Goal: Task Accomplishment & Management: Use online tool/utility

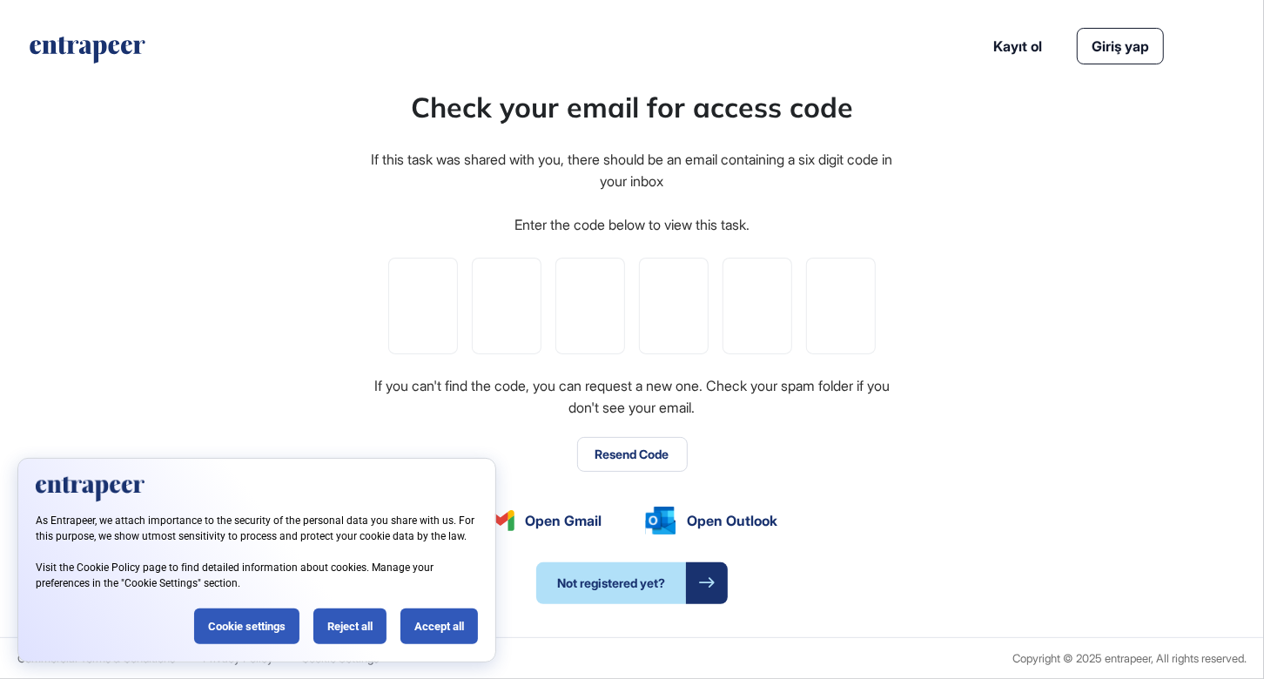
click at [453, 630] on div "Accept all" at bounding box center [439, 627] width 77 height 36
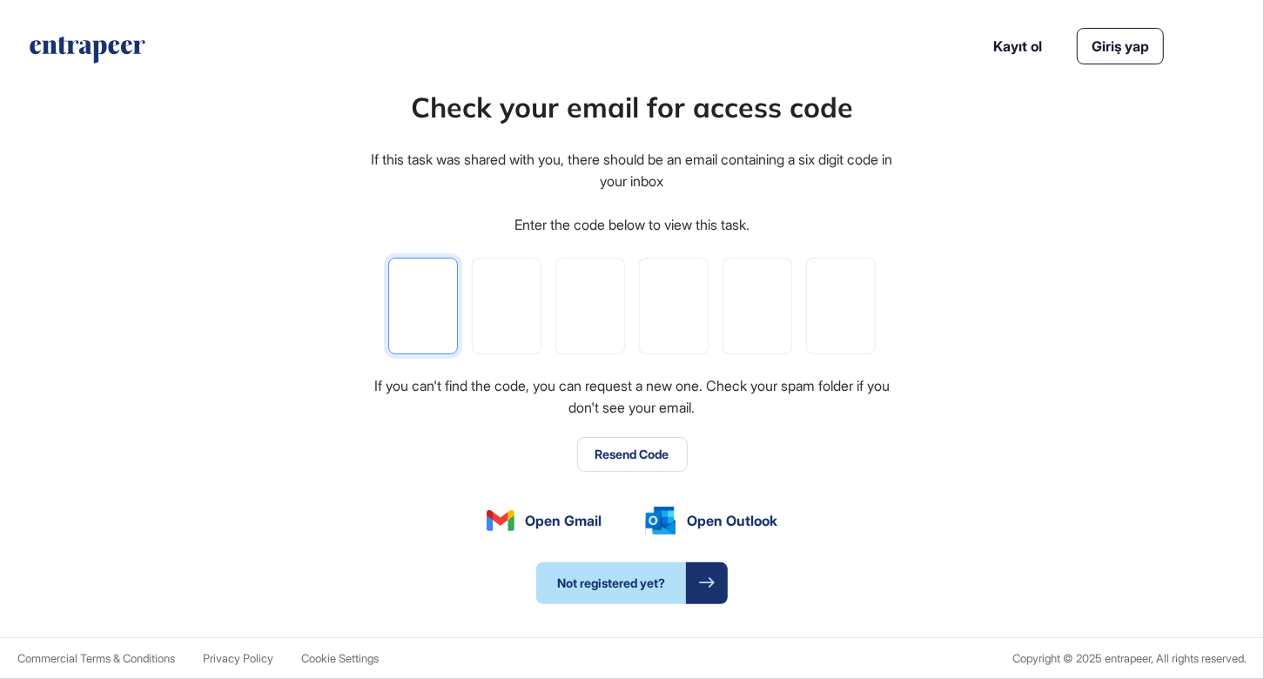
click at [414, 313] on input "tel" at bounding box center [423, 306] width 70 height 97
paste input "*"
type input "*"
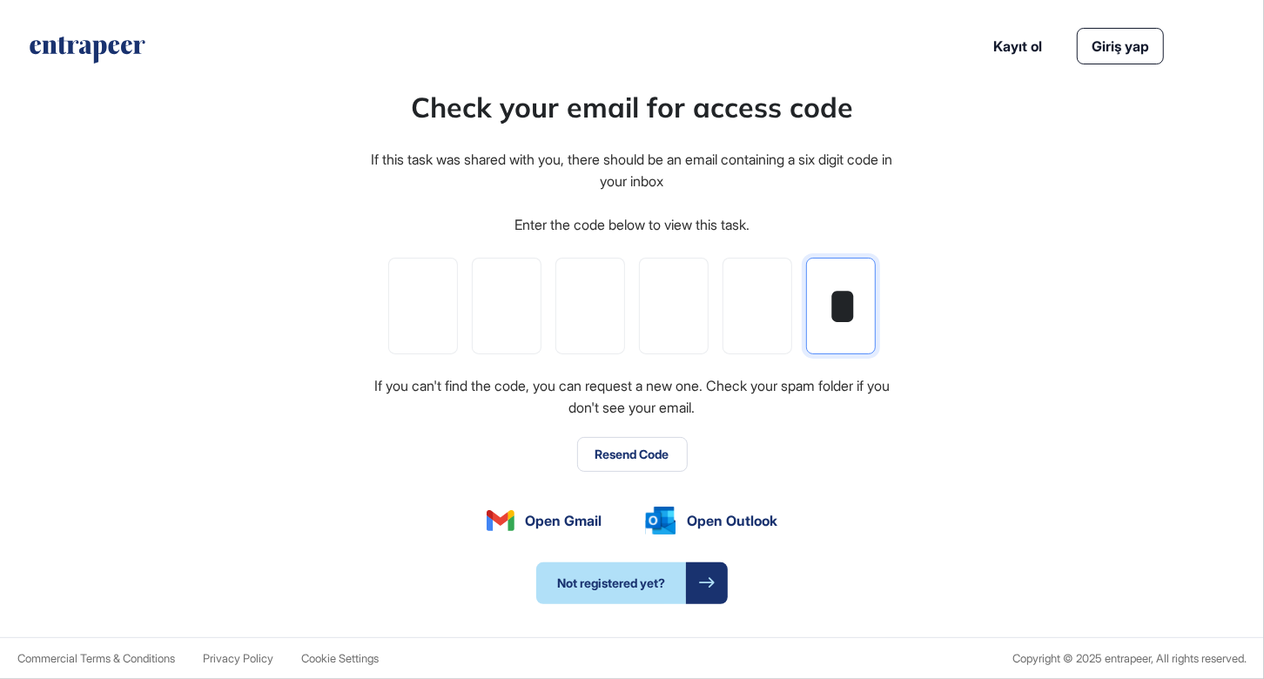
type input "*"
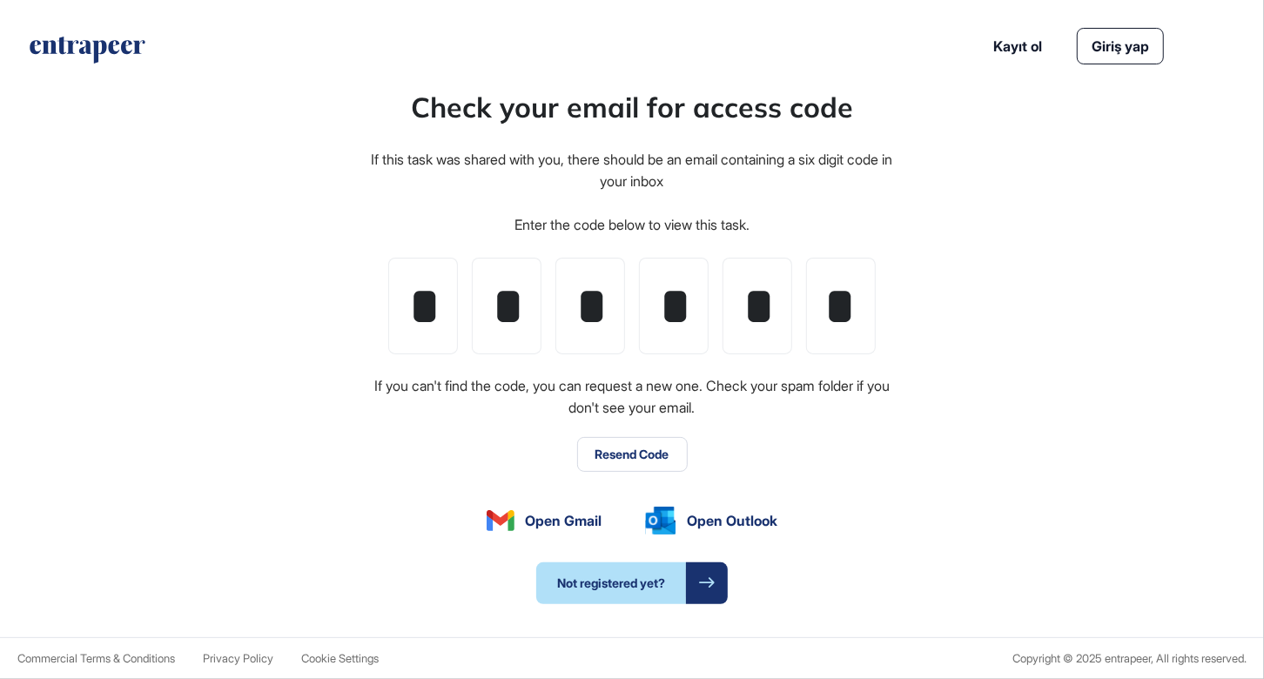
click at [1112, 51] on link "Giriş yap" at bounding box center [1120, 46] width 87 height 37
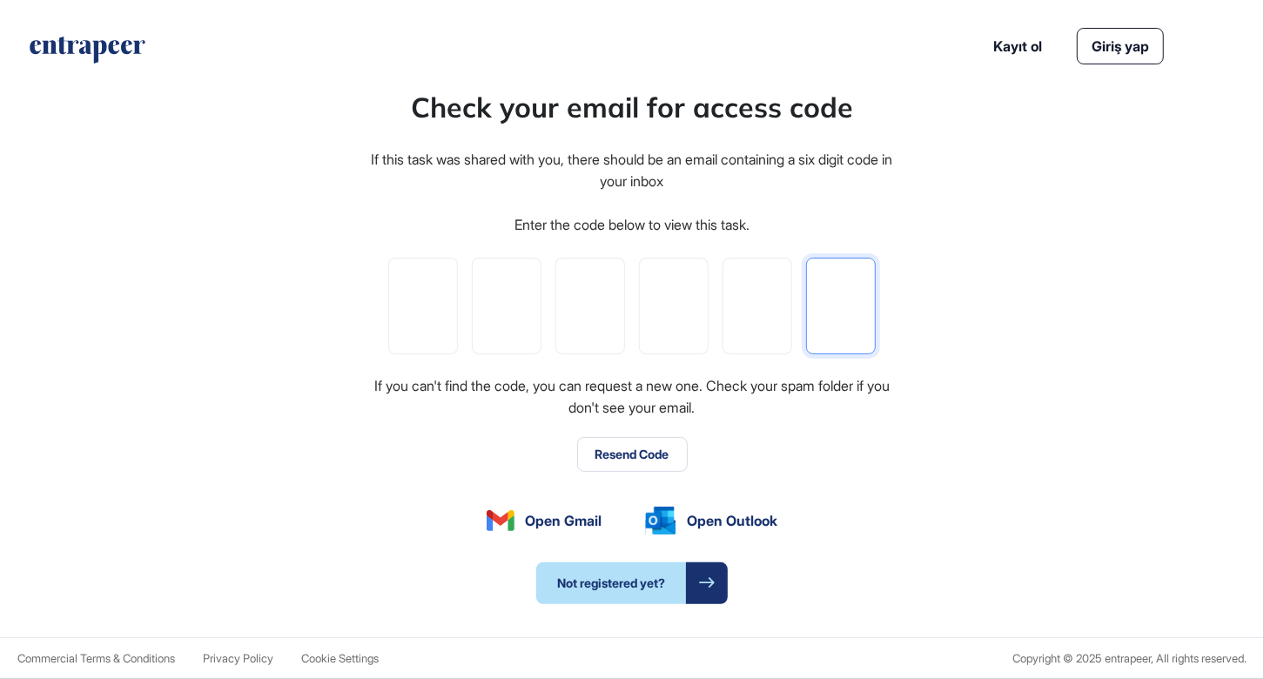
paste input "*"
type input "*"
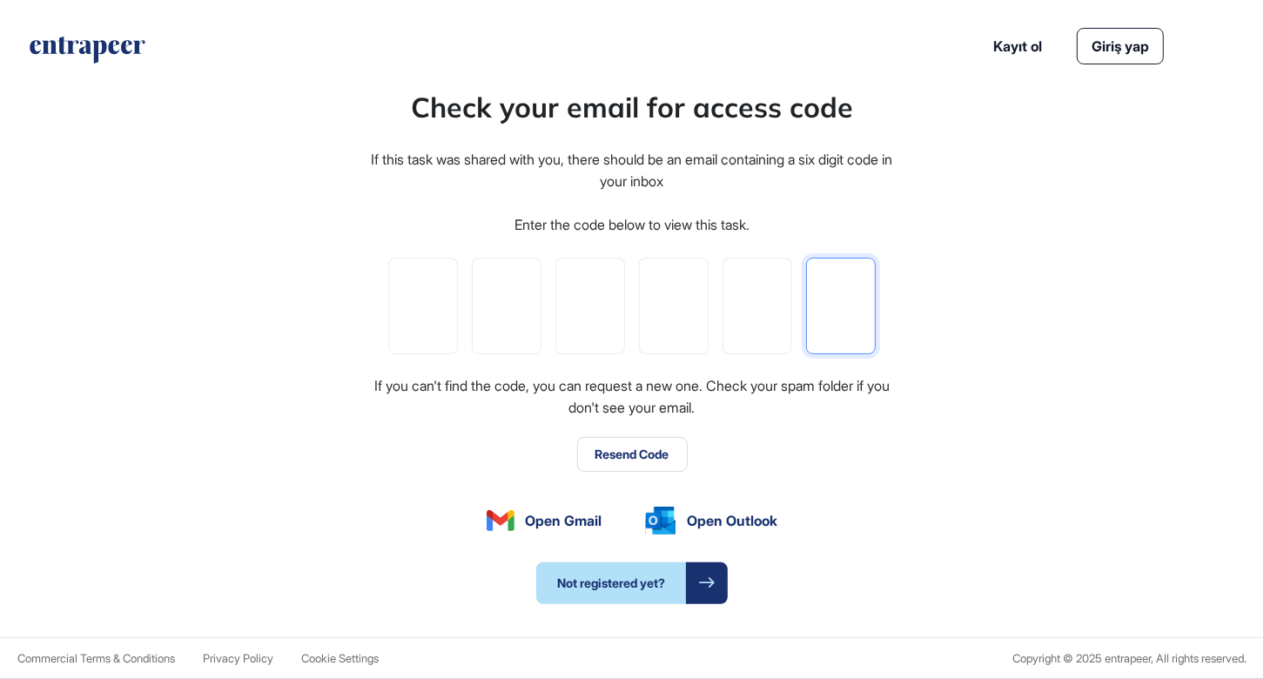
type input "*"
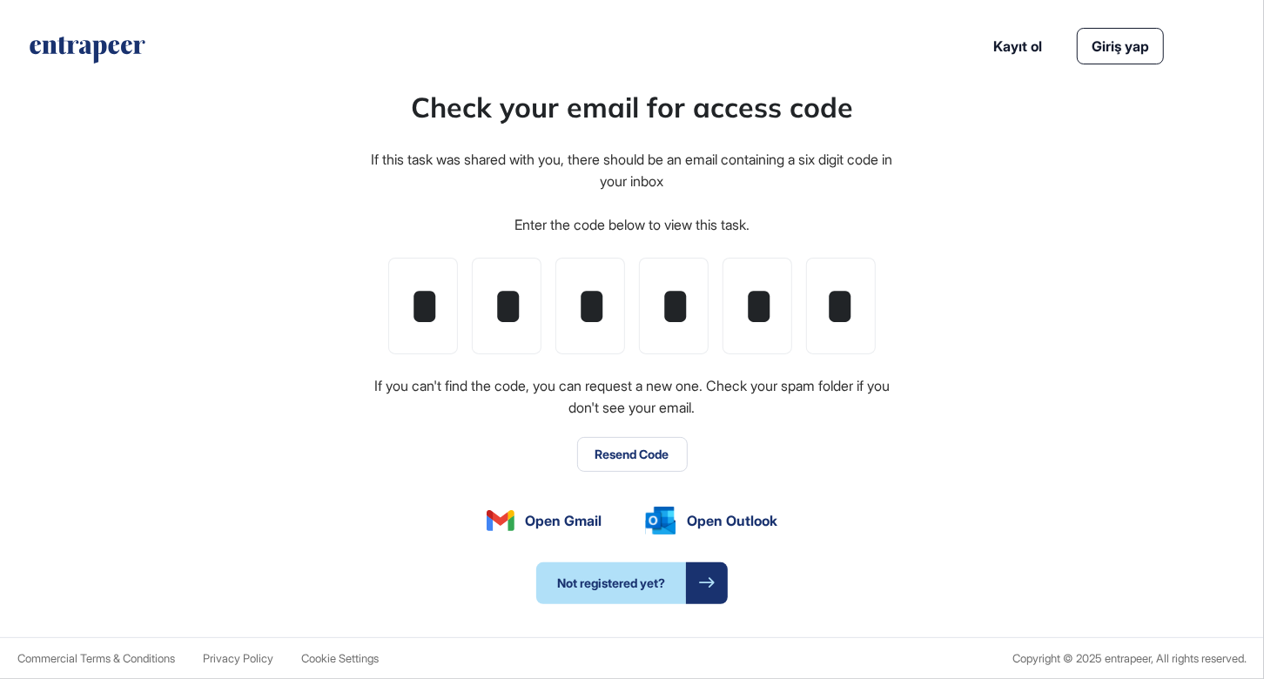
click at [708, 583] on icon at bounding box center [707, 582] width 17 height 11
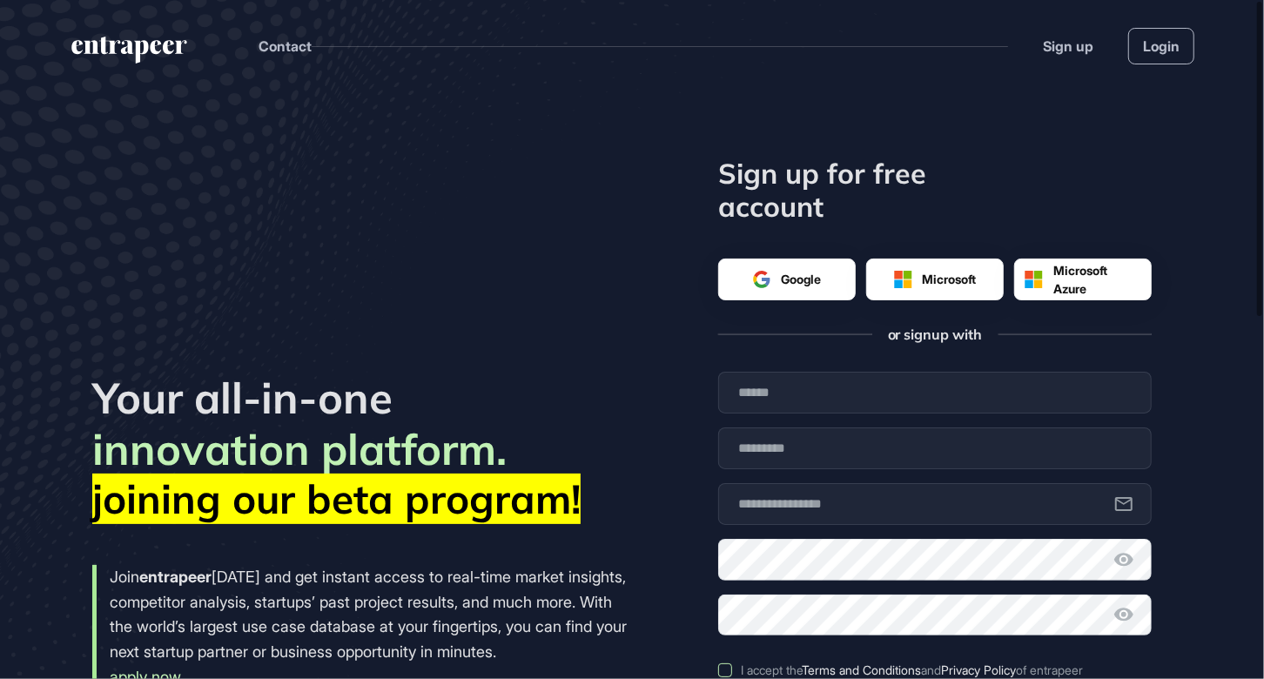
scroll to position [678, 1264]
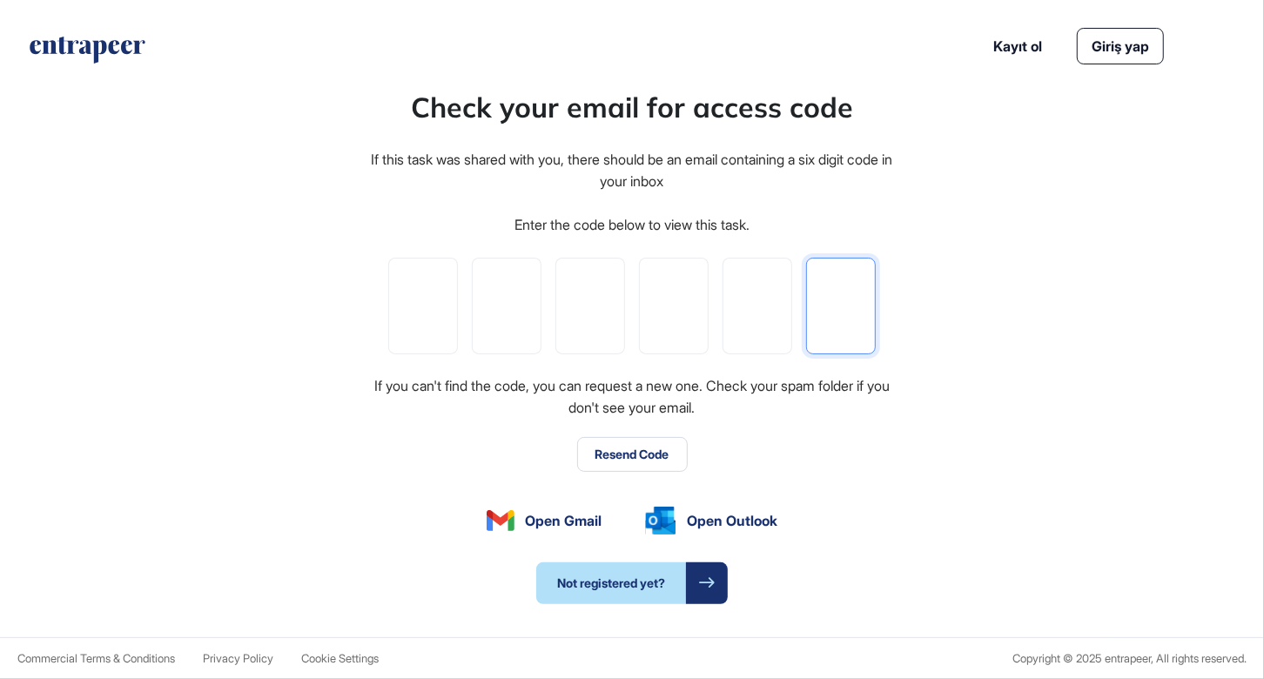
paste input "*"
type input "*"
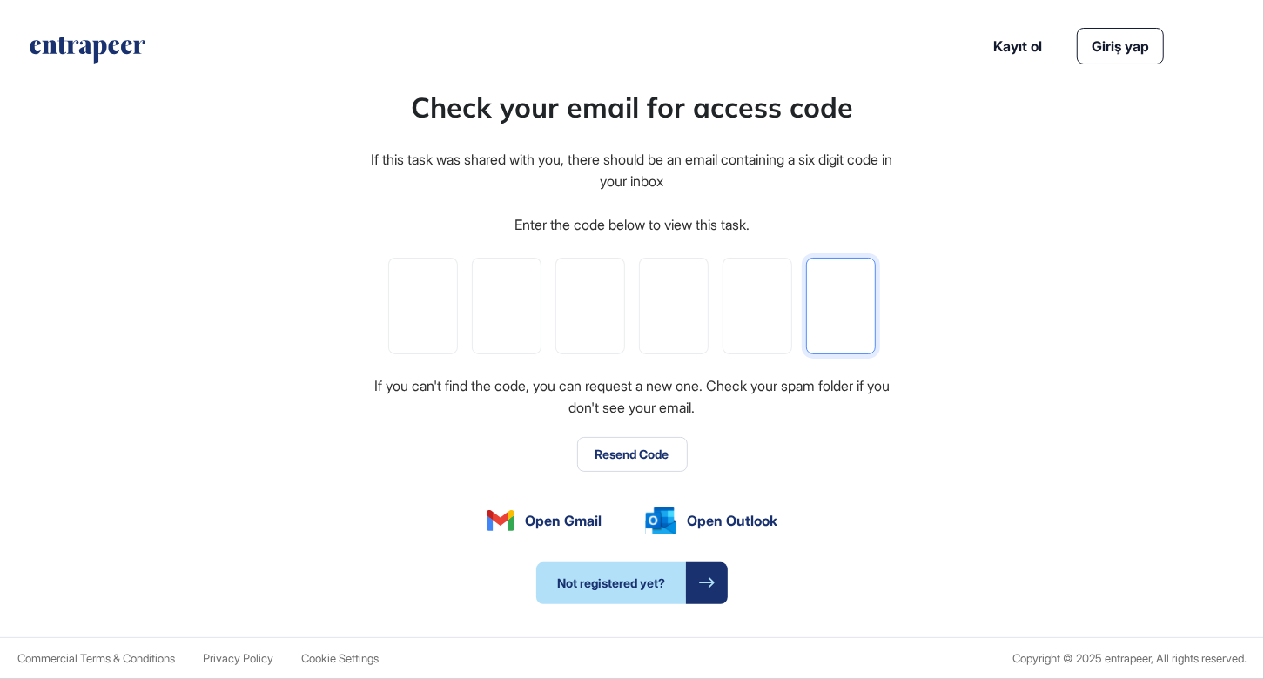
type input "*"
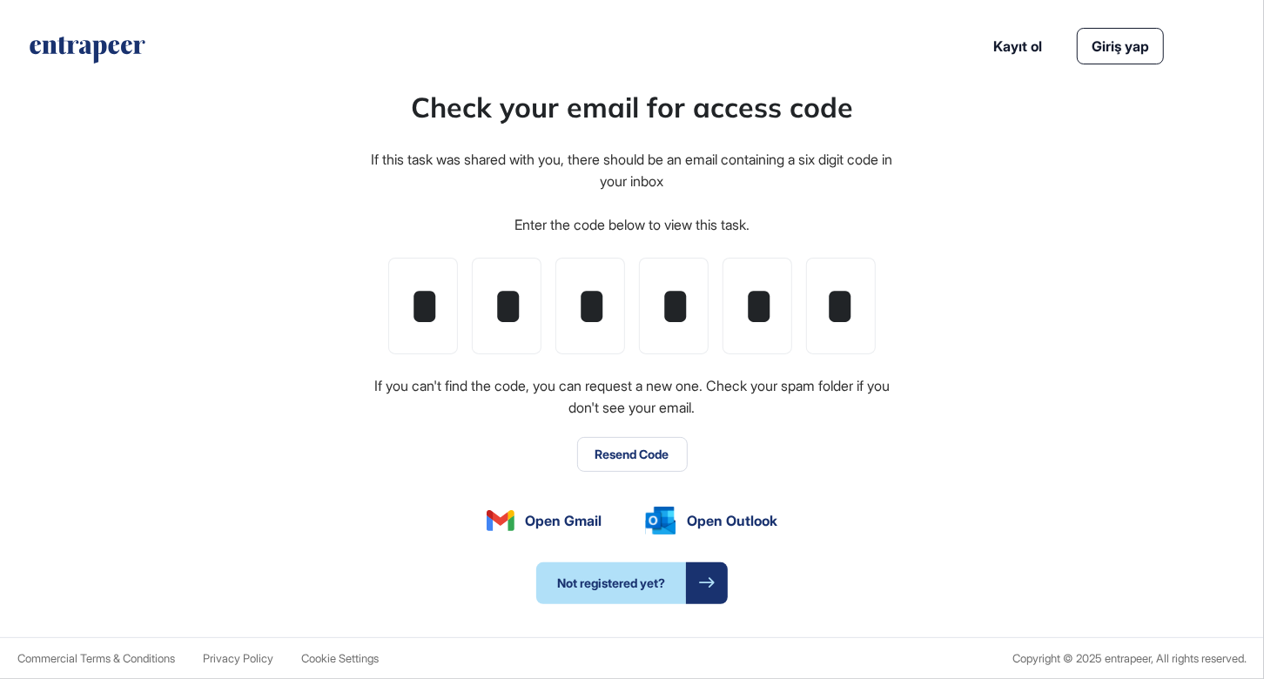
click at [951, 402] on div "Check your email for access code If this task was shared with you, there should…" at bounding box center [632, 344] width 1264 height 585
click at [553, 516] on span "Open Gmail" at bounding box center [563, 520] width 77 height 21
click at [1119, 51] on link "Giriş yap" at bounding box center [1120, 46] width 87 height 37
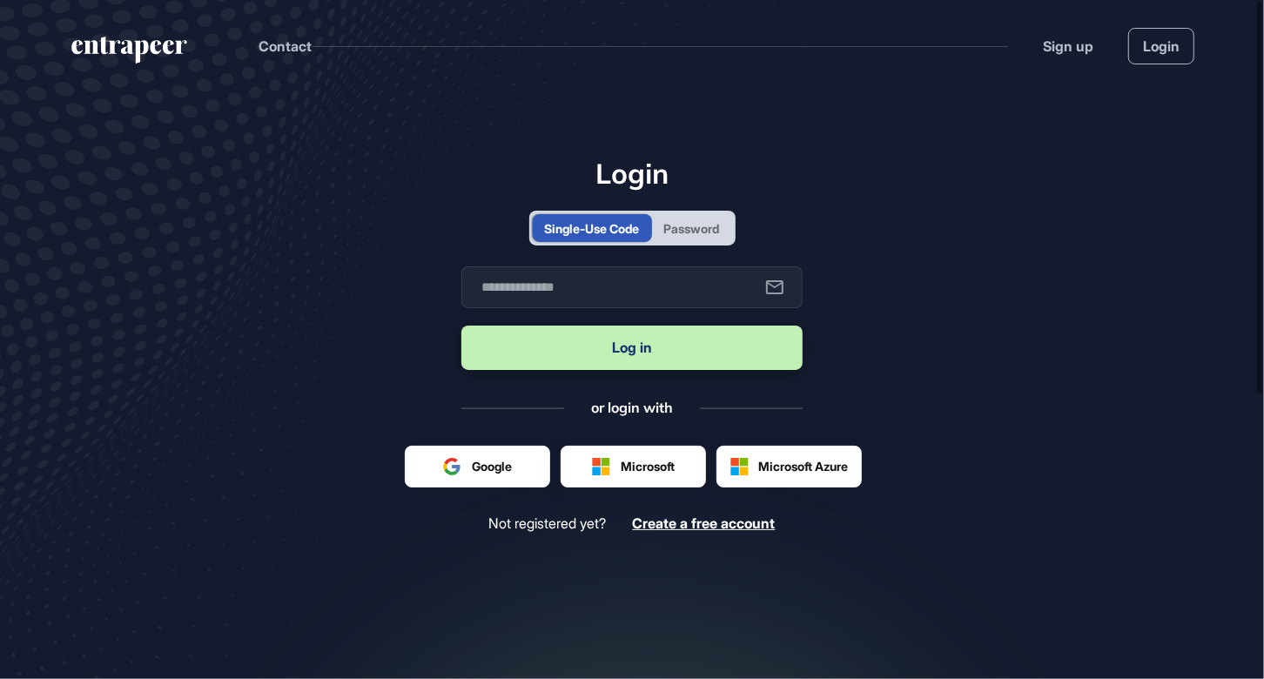
scroll to position [679, 1264]
click at [695, 225] on div "Password" at bounding box center [692, 228] width 56 height 18
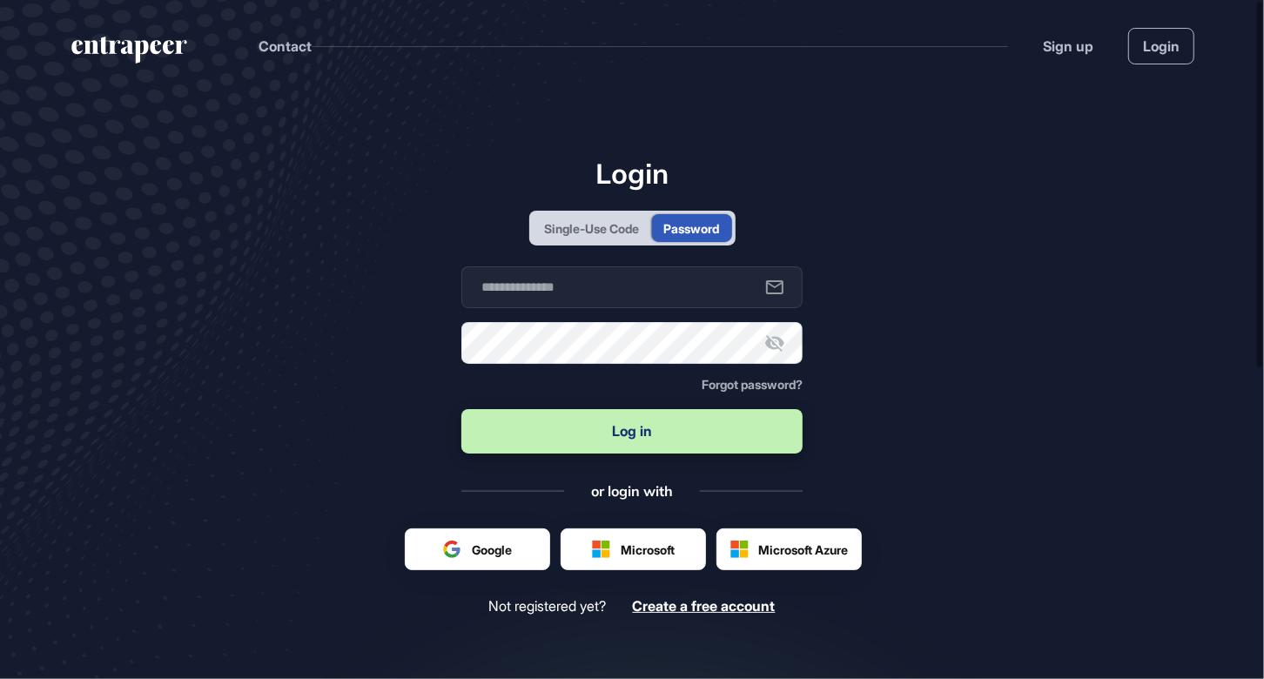
click at [603, 225] on div "Single-Use Code" at bounding box center [592, 228] width 95 height 18
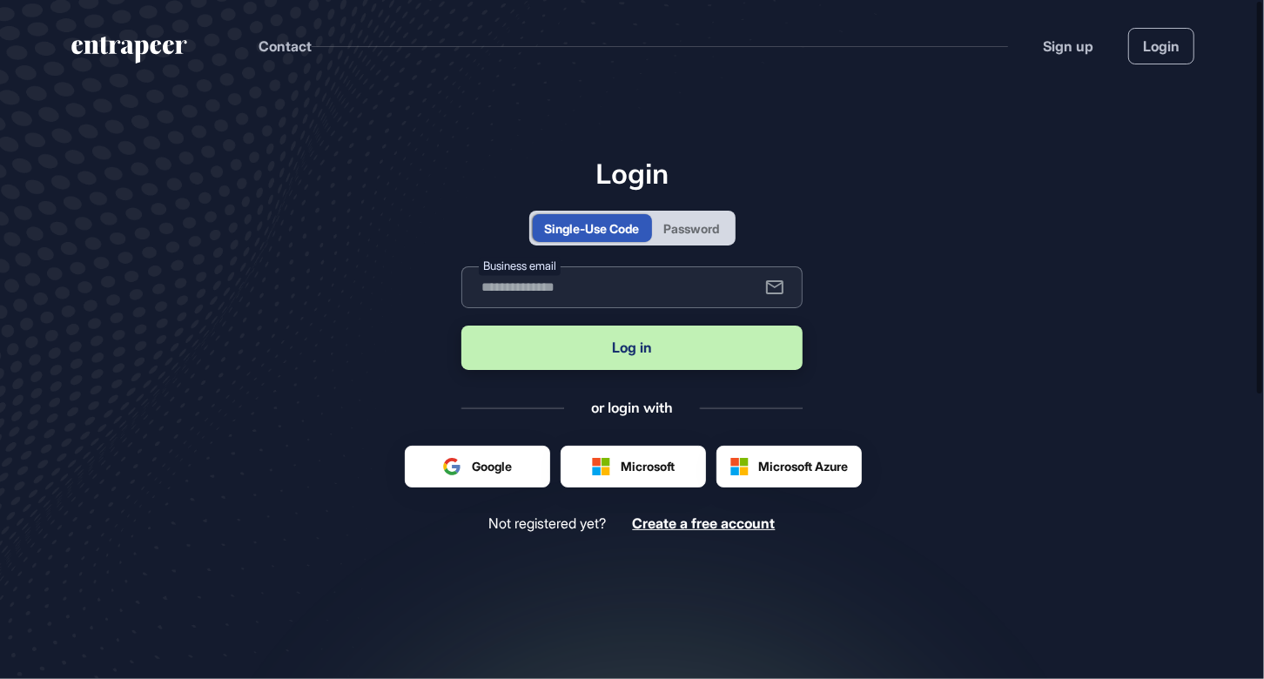
click at [549, 286] on input "text" at bounding box center [631, 287] width 341 height 42
type input "**********"
click at [648, 352] on button "Log in" at bounding box center [631, 348] width 341 height 44
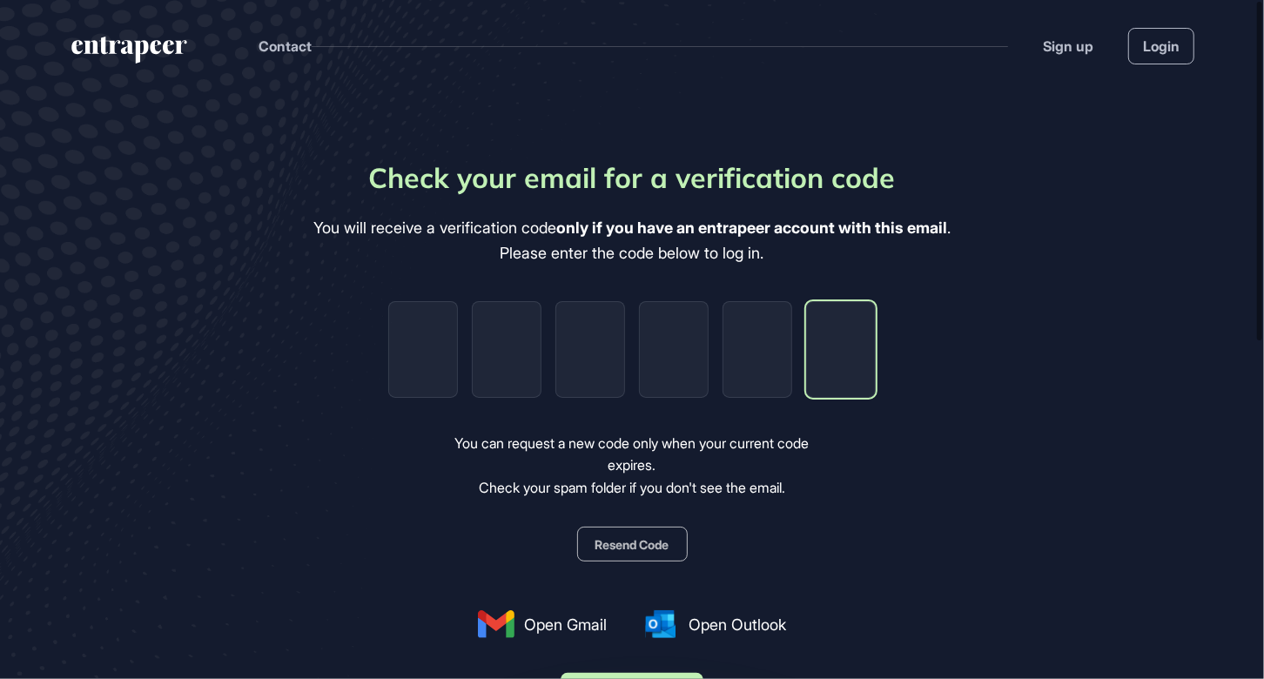
paste input "*"
type input "*"
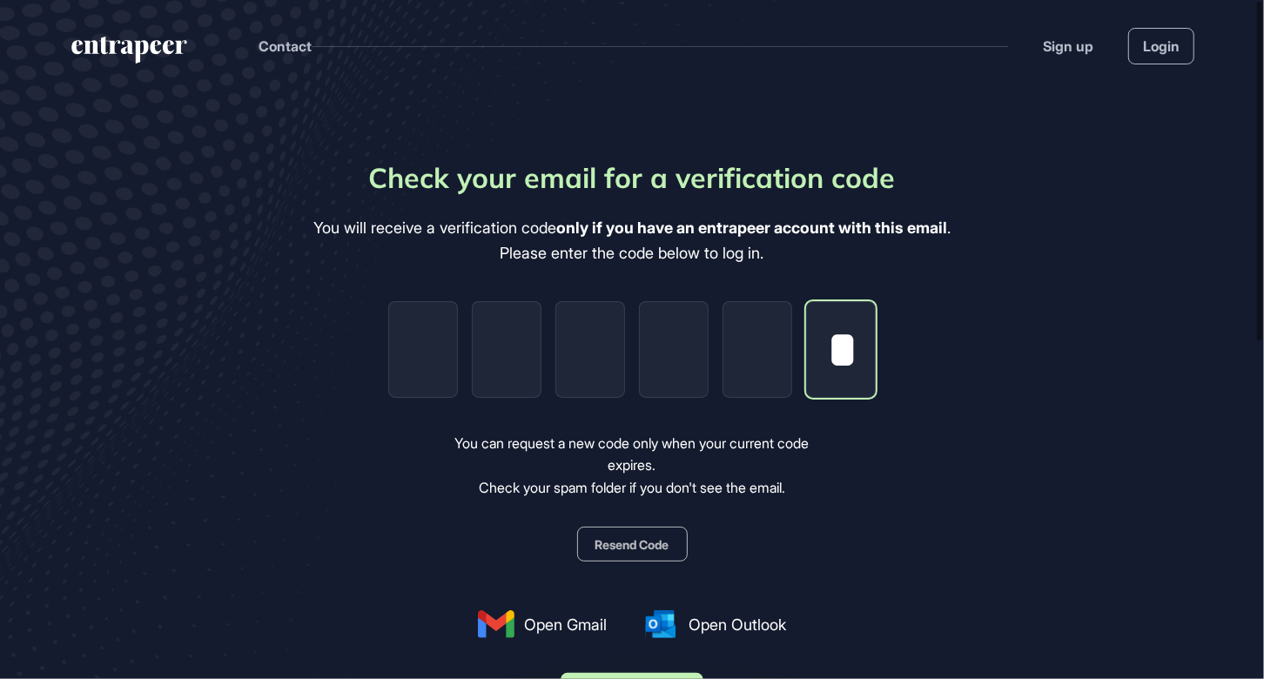
type input "*"
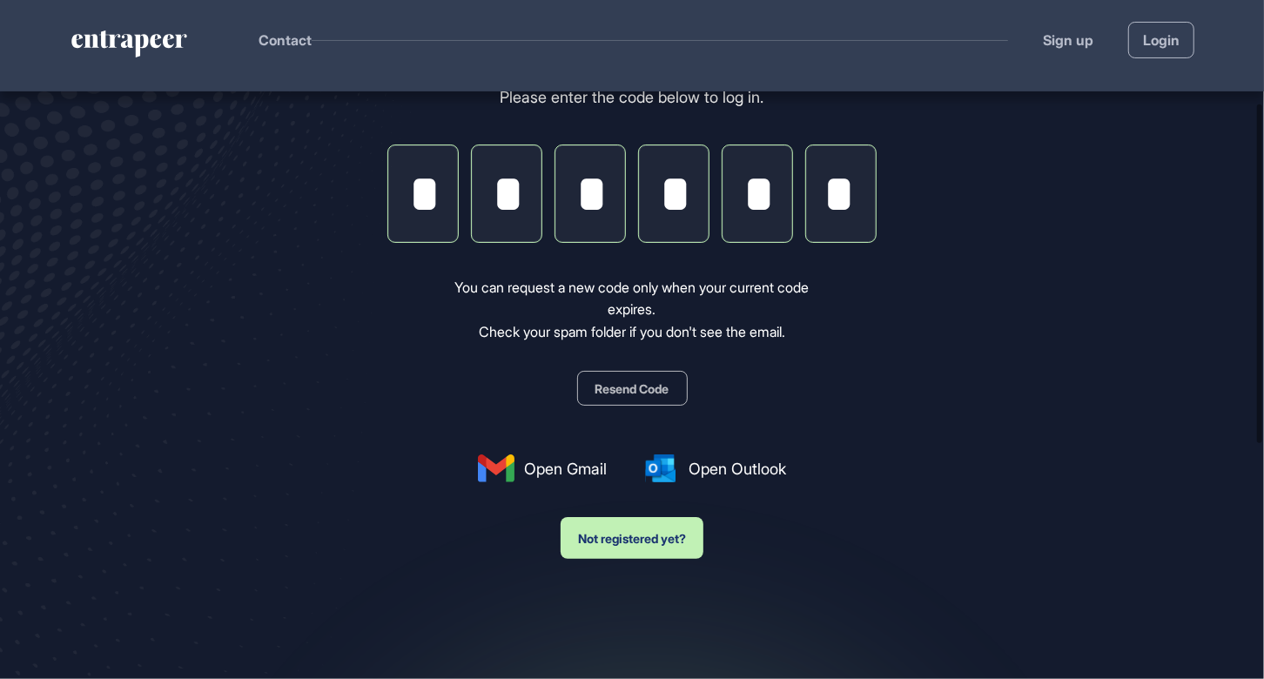
scroll to position [261, 0]
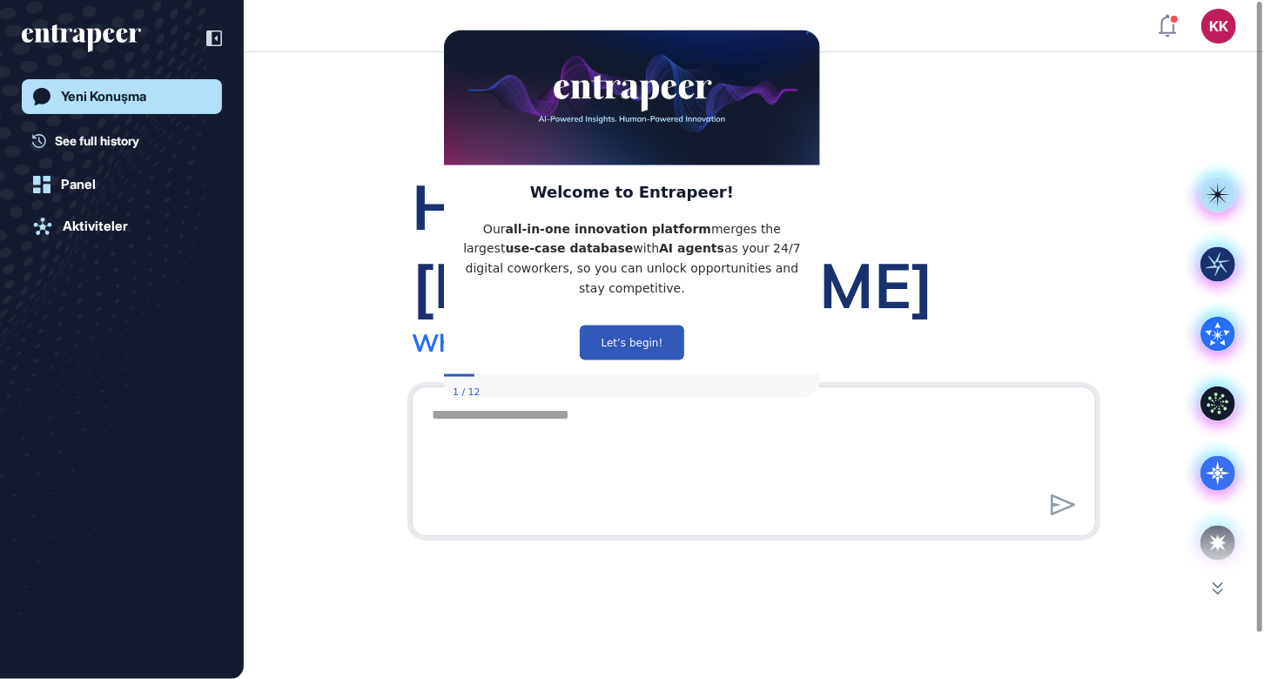
click at [349, 345] on div "Hello, Korhan What sparks your interest today?" at bounding box center [754, 365] width 1020 height 627
click at [488, 360] on div "Let’s begin!" at bounding box center [631, 342] width 376 height 63
click at [509, 393] on div "1 / 12" at bounding box center [631, 391] width 376 height 31
click at [480, 376] on div "1 / 12" at bounding box center [631, 391] width 376 height 31
drag, startPoint x: 469, startPoint y: 405, endPoint x: 442, endPoint y: 366, distance: 47.6
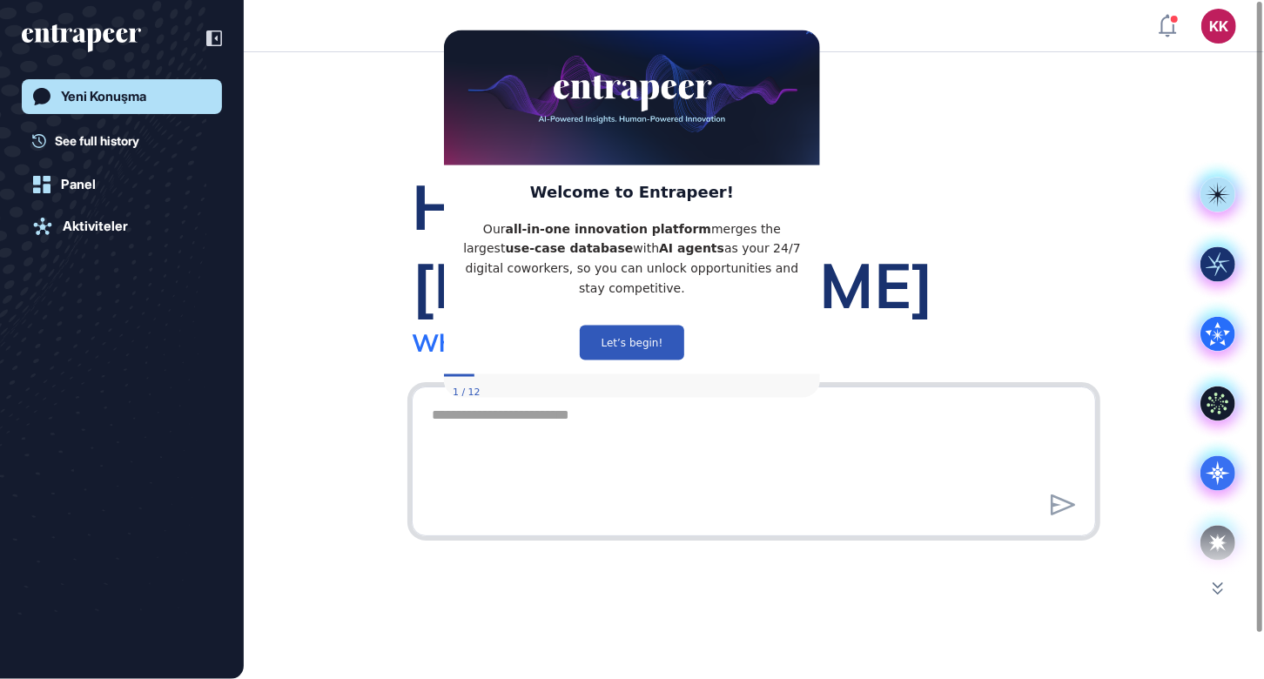
click at [468, 401] on textarea at bounding box center [753, 459] width 665 height 122
click at [442, 398] on textarea at bounding box center [753, 459] width 665 height 122
click at [78, 187] on div "Panel" at bounding box center [78, 185] width 35 height 16
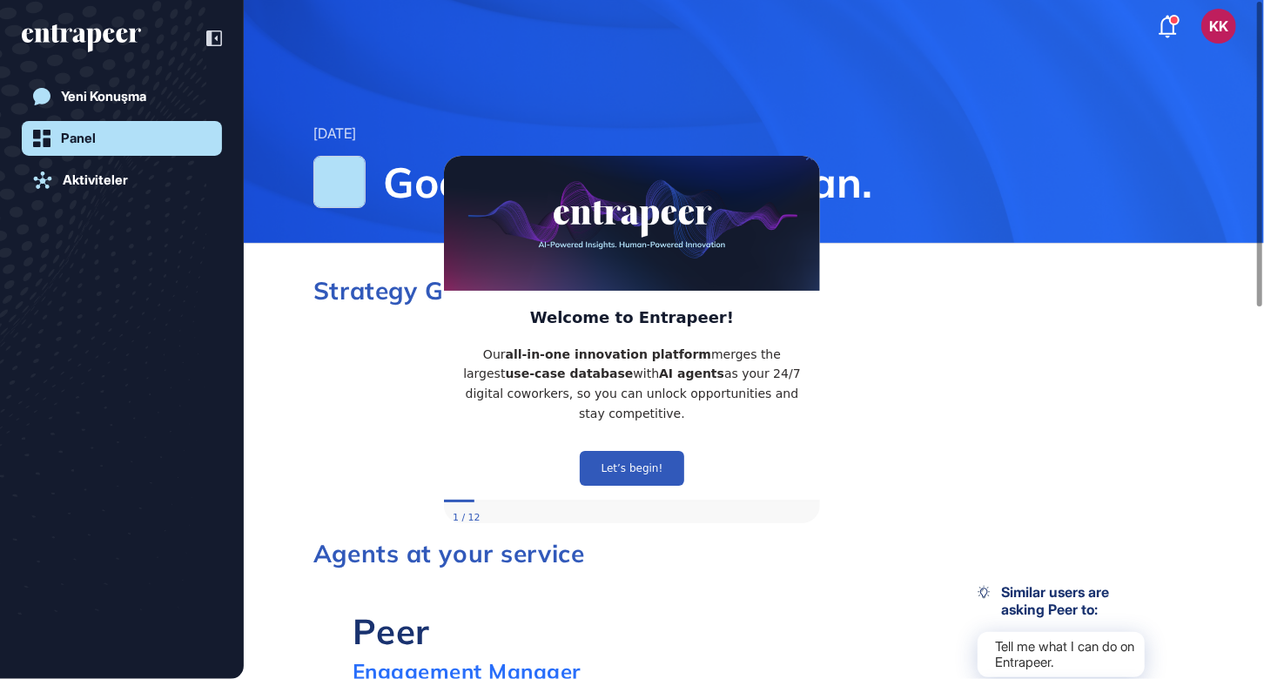
click at [84, 224] on div "Yeni Konuşma Panel Aktiviteler" at bounding box center [122, 357] width 200 height 556
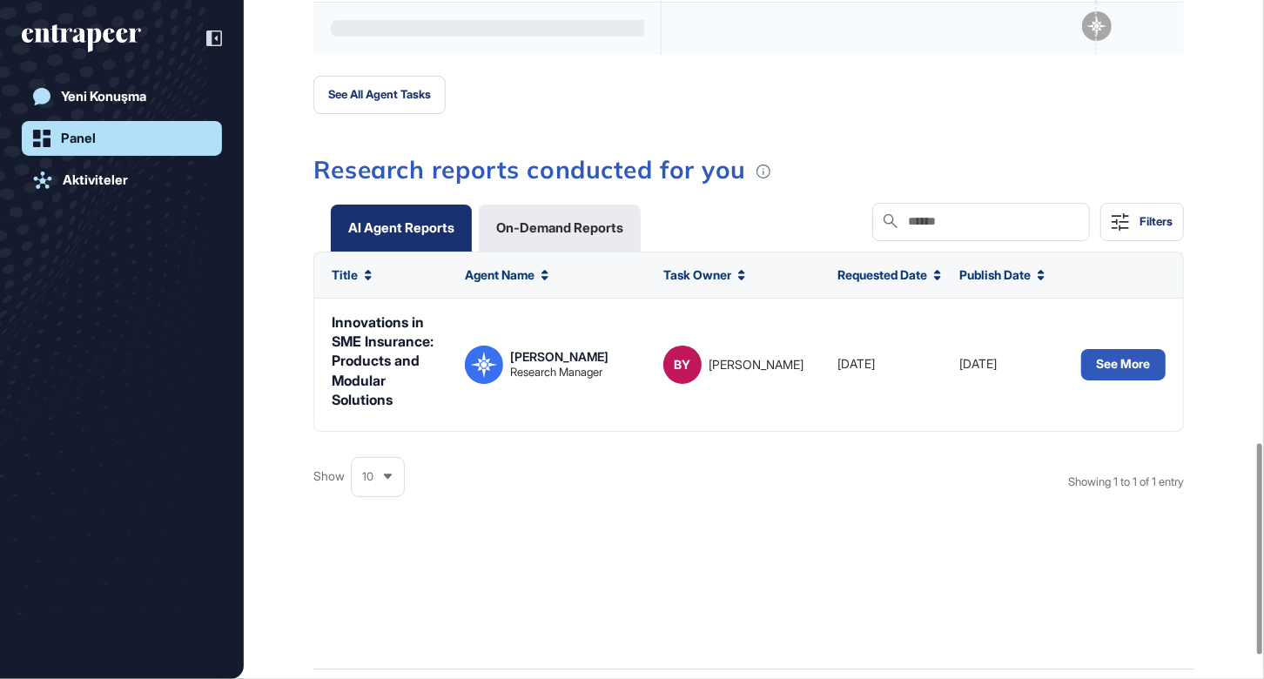
scroll to position [1480, 0]
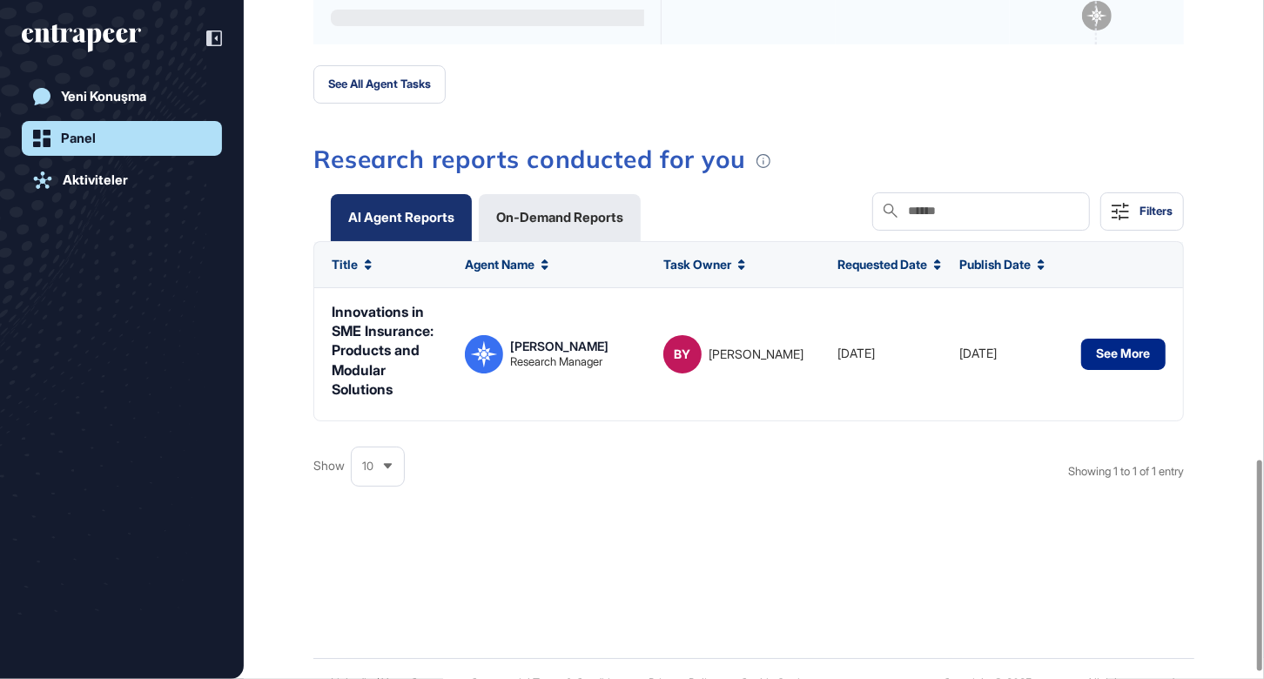
click at [1122, 341] on button "See More" at bounding box center [1123, 354] width 84 height 31
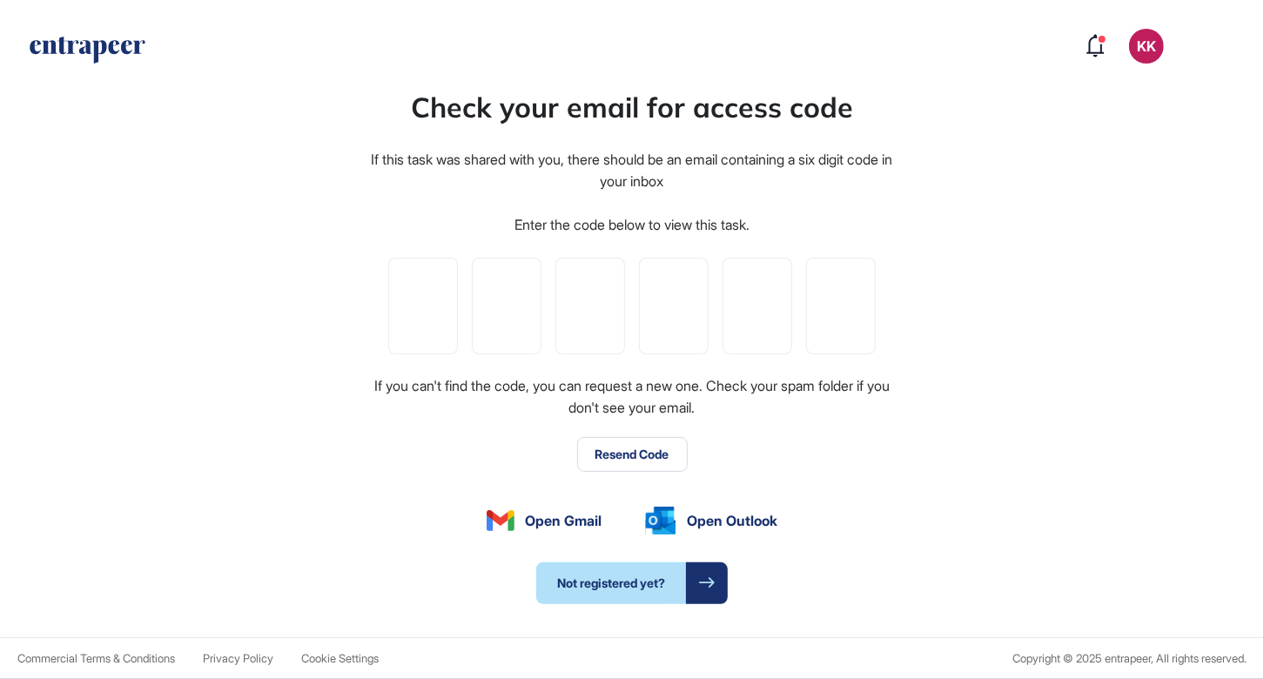
click at [635, 461] on button "Resend Code" at bounding box center [632, 454] width 111 height 35
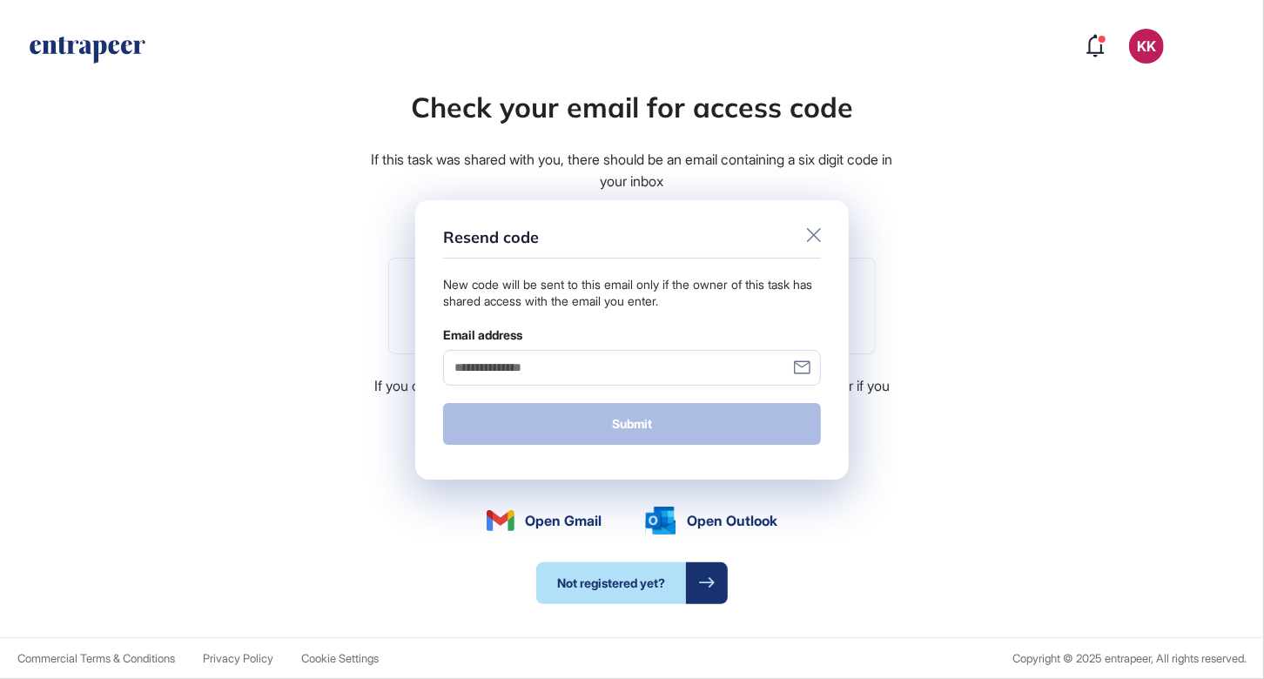
click at [543, 366] on input "Email address" at bounding box center [632, 368] width 378 height 36
type input "**********"
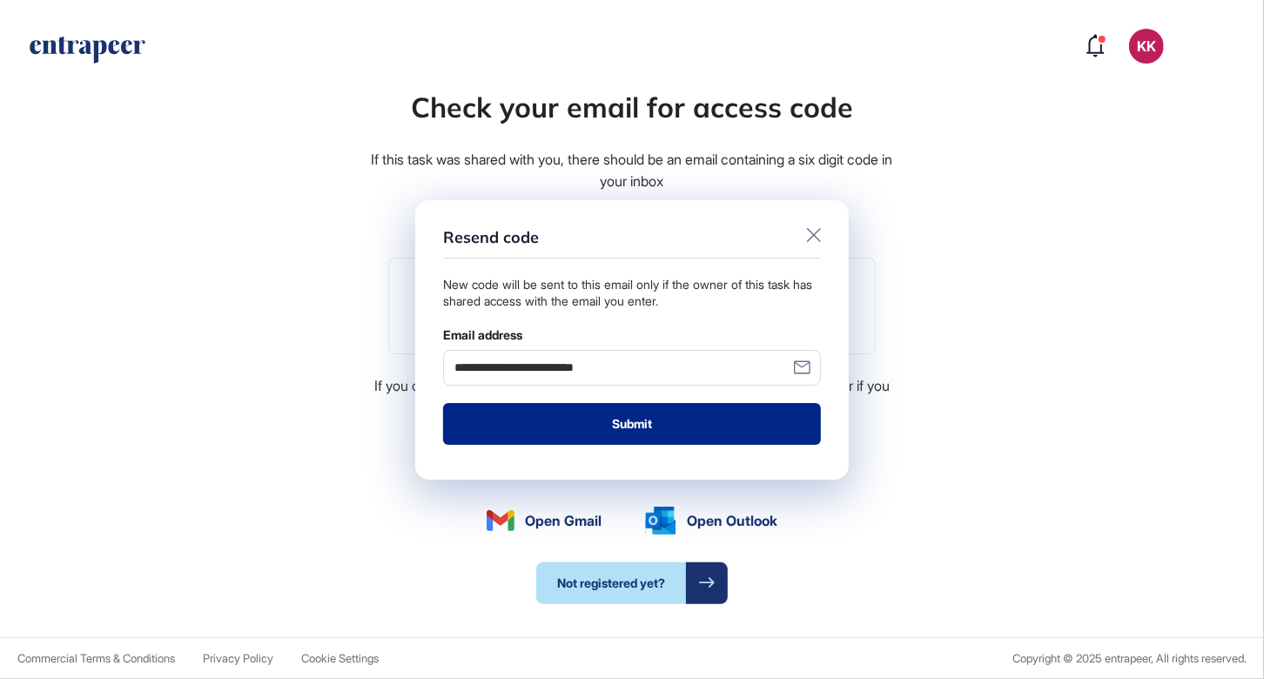
click at [635, 424] on button "Submit" at bounding box center [632, 424] width 378 height 42
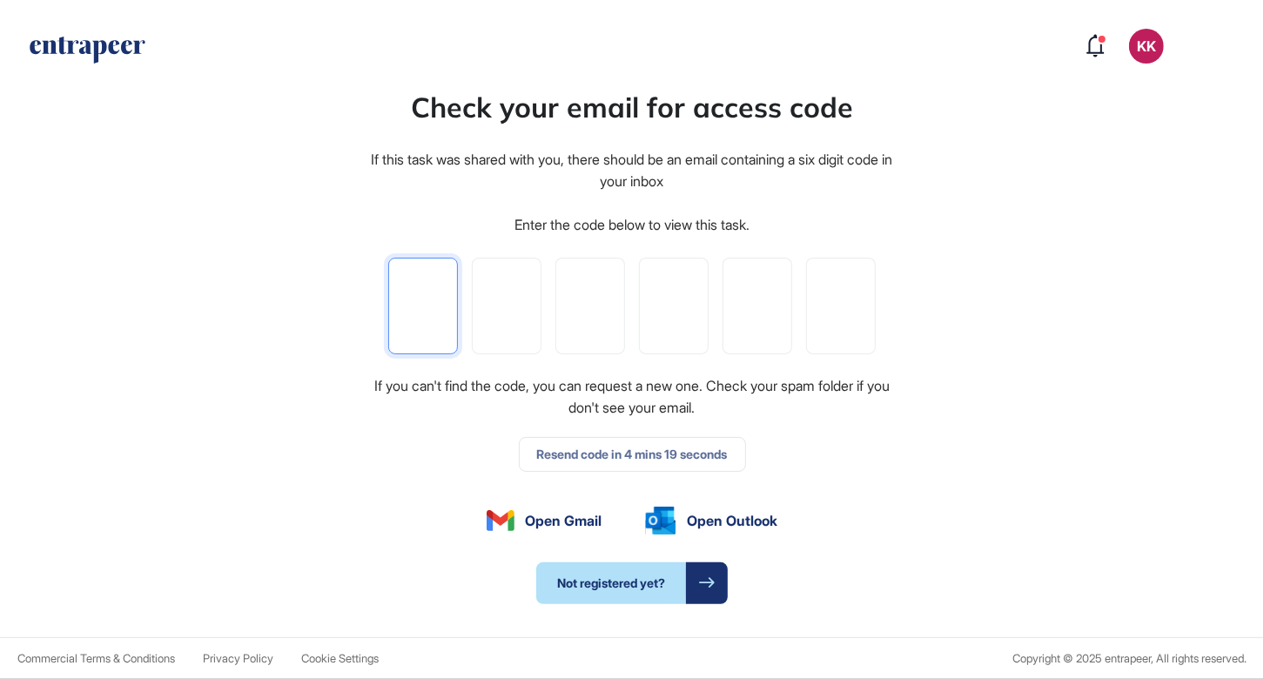
click at [440, 300] on input "tel" at bounding box center [423, 306] width 70 height 97
type input "*"
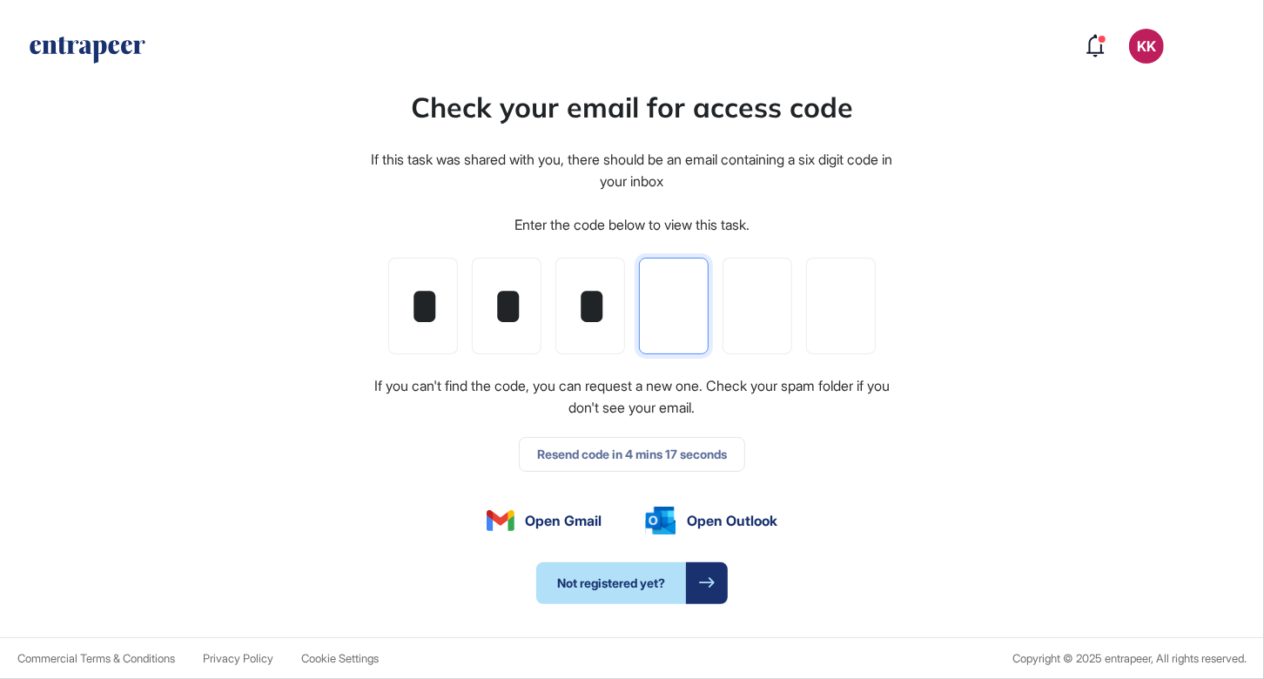
type input "*"
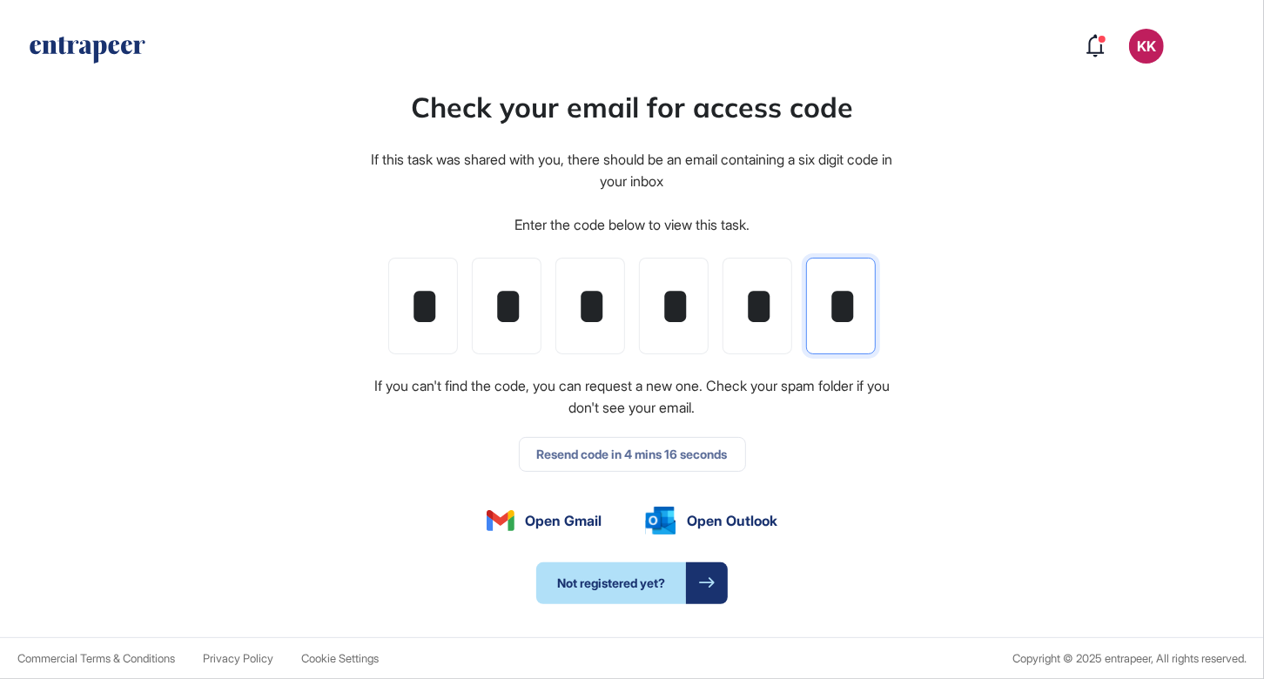
scroll to position [0, 3]
type input "*"
click at [919, 503] on div "Check your email for access code If this task was shared with you, there should…" at bounding box center [632, 344] width 1264 height 585
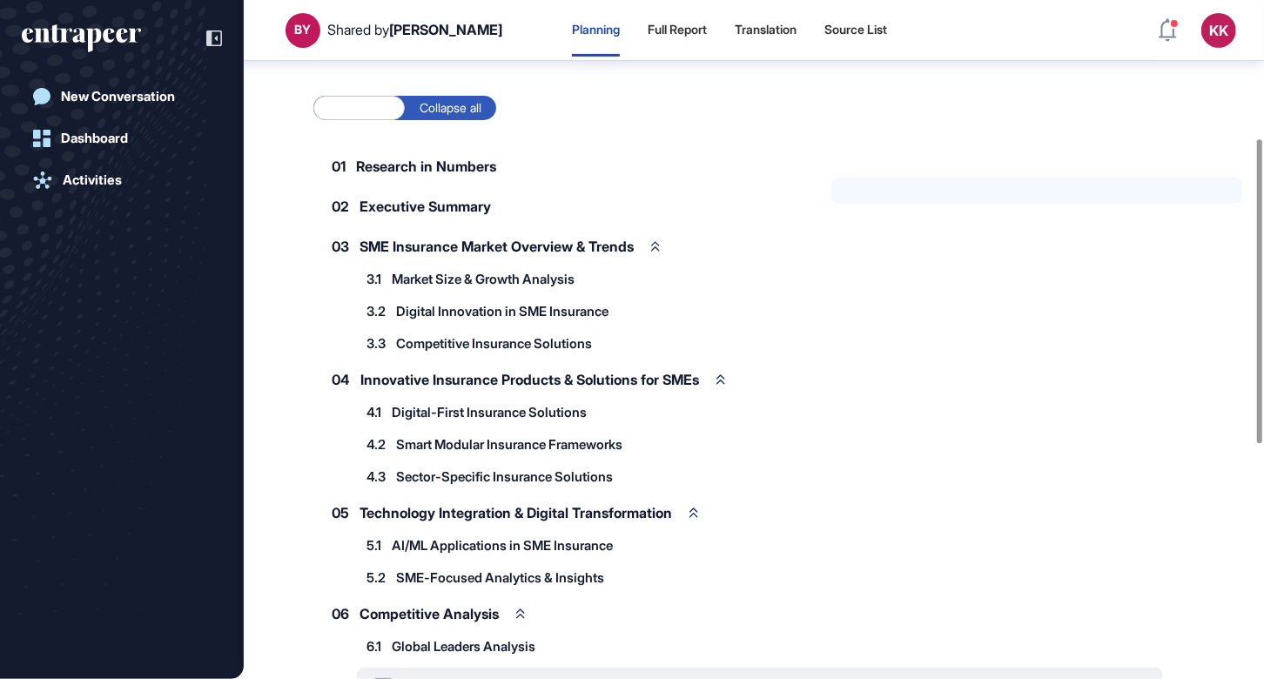
scroll to position [307, 0]
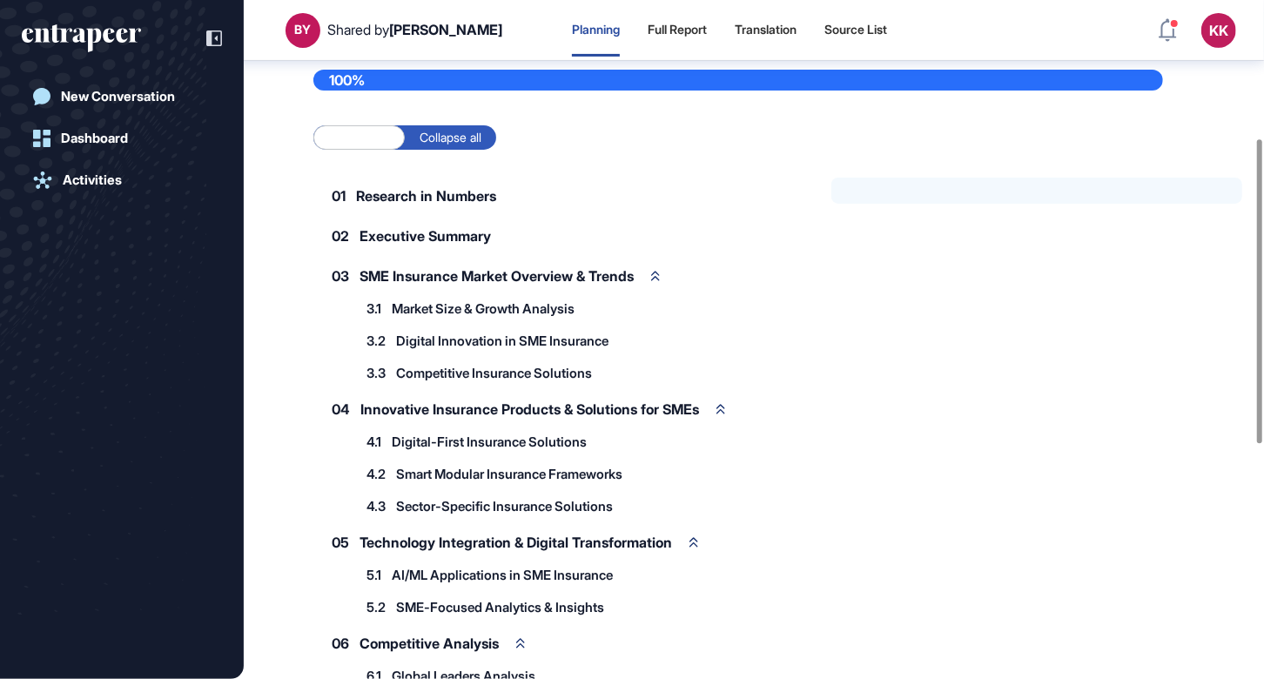
click at [351, 137] on label "Expand all" at bounding box center [358, 137] width 91 height 24
click at [468, 145] on label "Collapse all" at bounding box center [450, 137] width 91 height 24
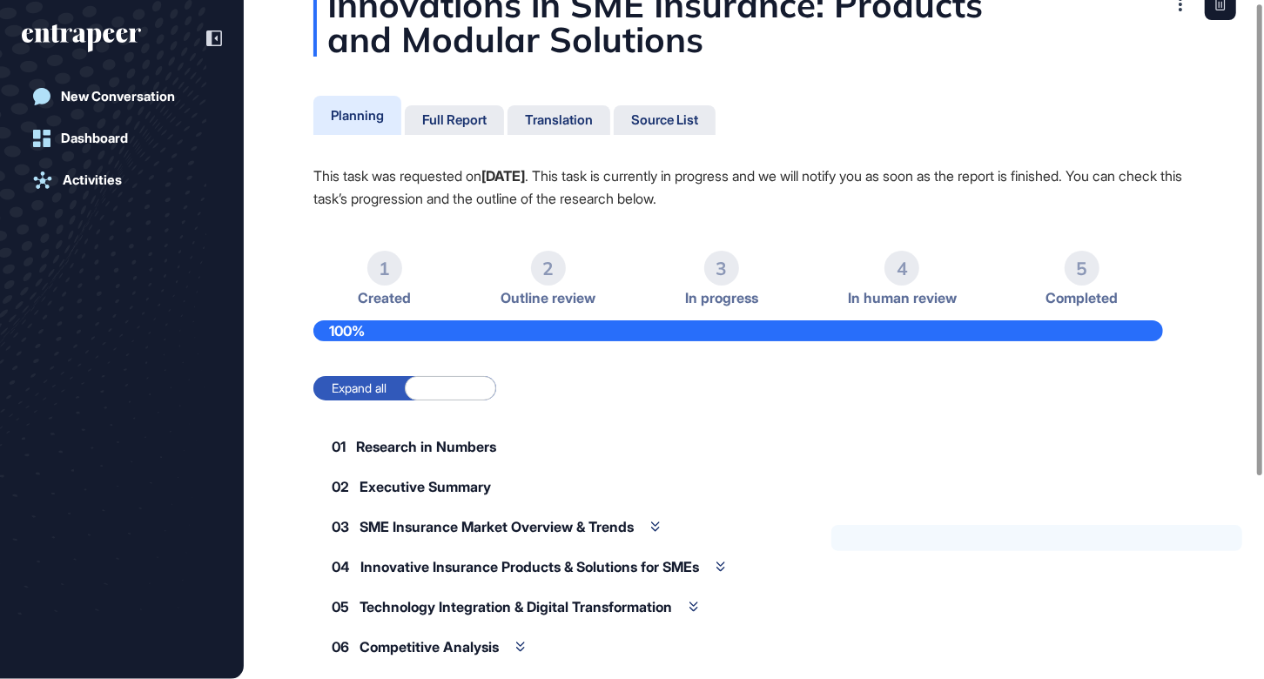
scroll to position [0, 0]
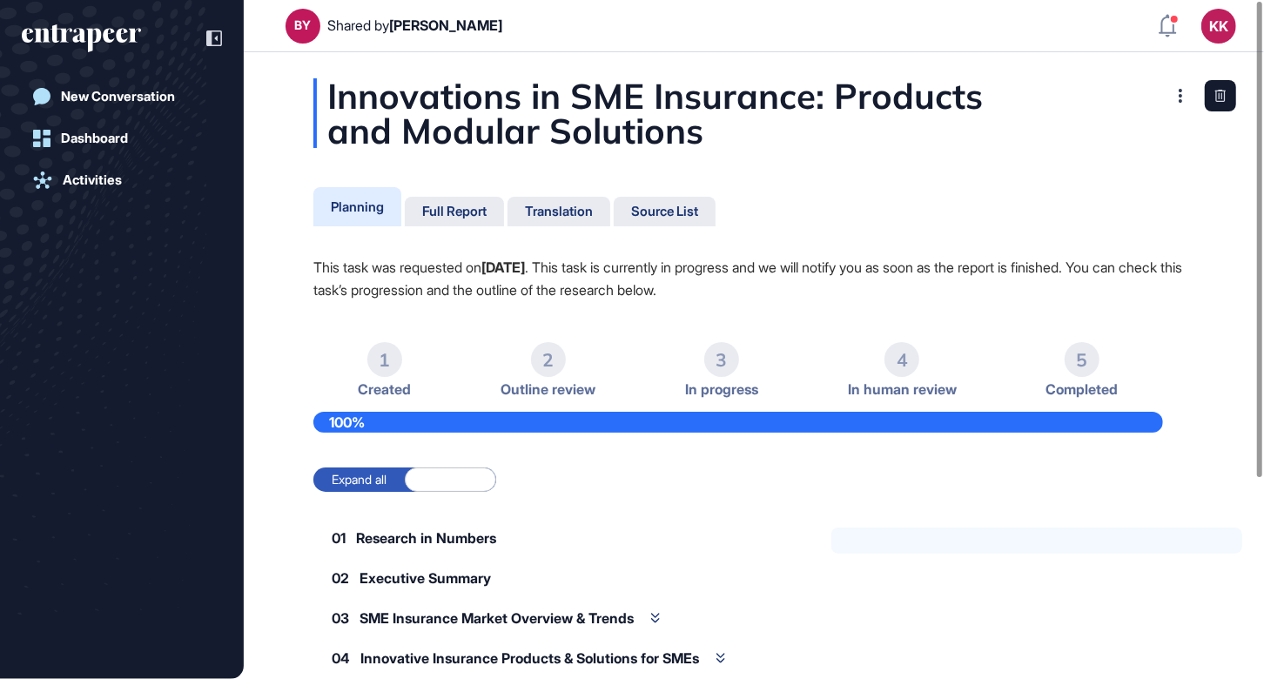
click at [102, 134] on div "Dashboard" at bounding box center [94, 139] width 67 height 16
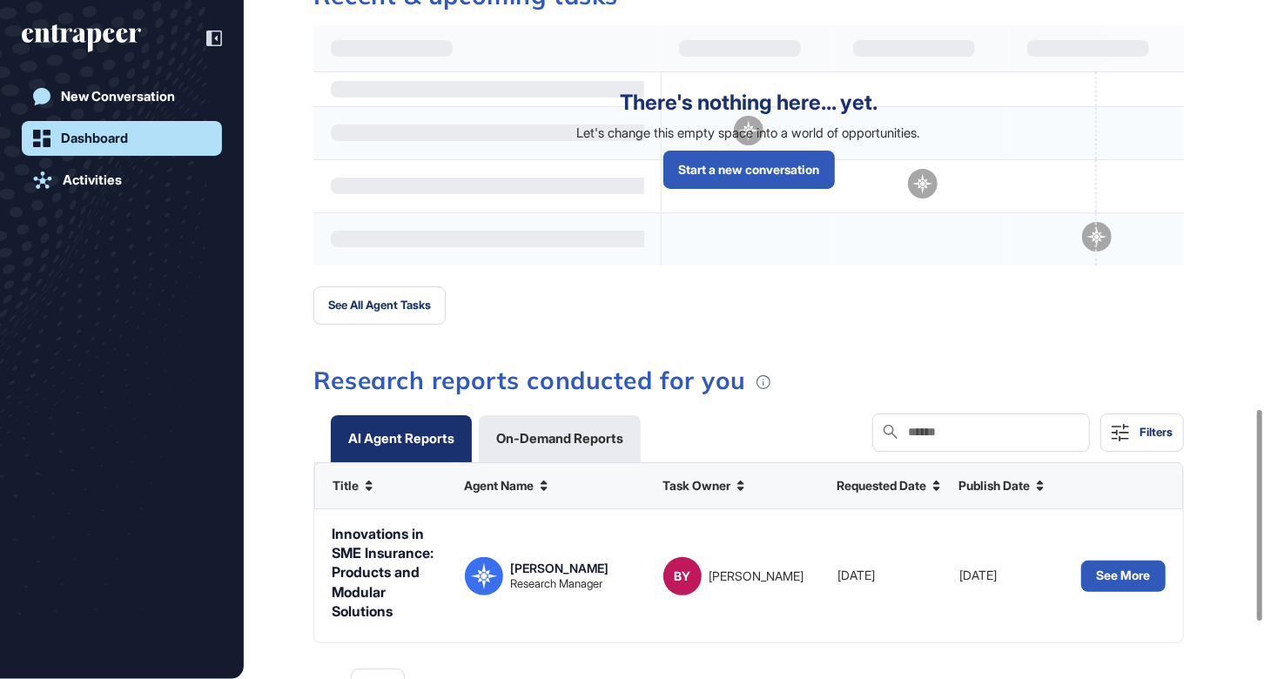
scroll to position [1392, 0]
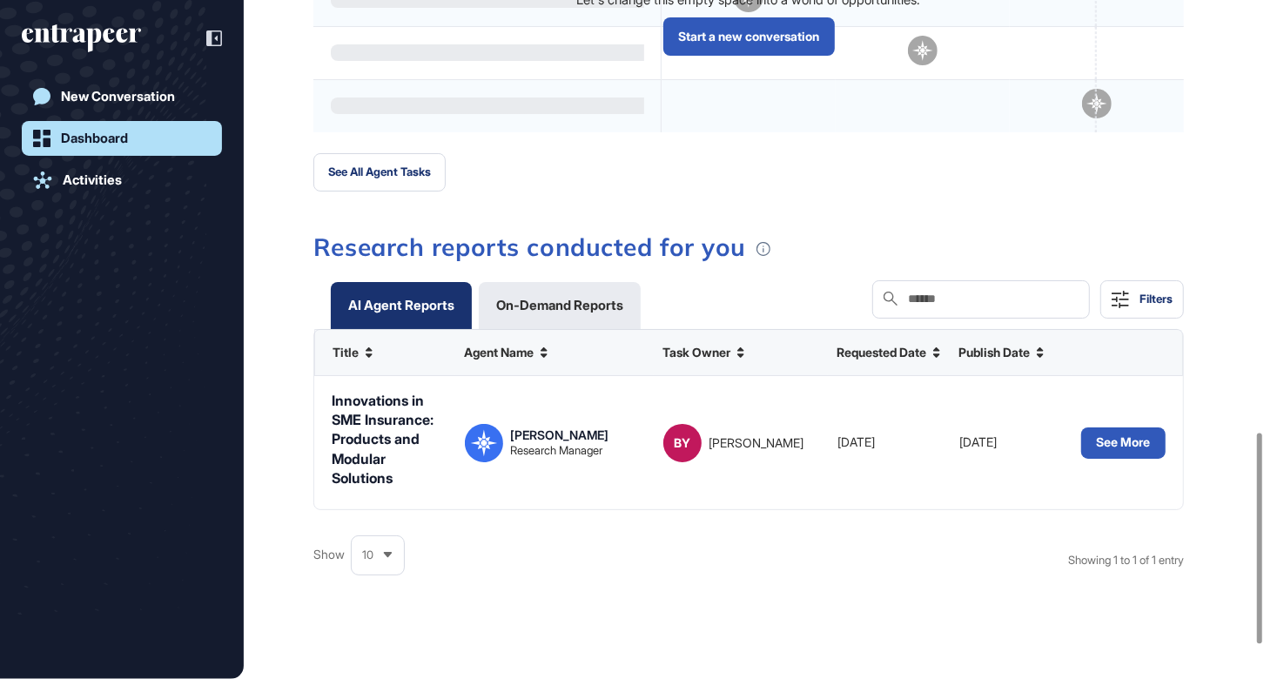
click at [568, 299] on div "On-Demand Reports" at bounding box center [559, 305] width 127 height 13
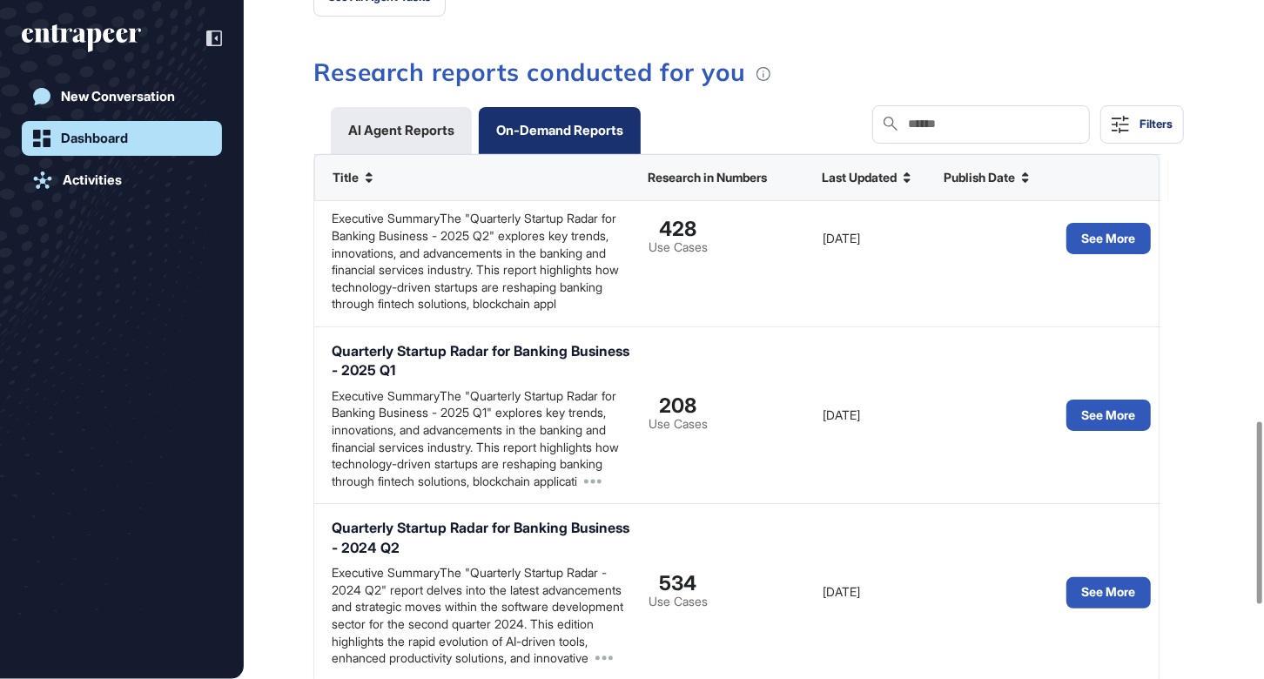
scroll to position [0, 0]
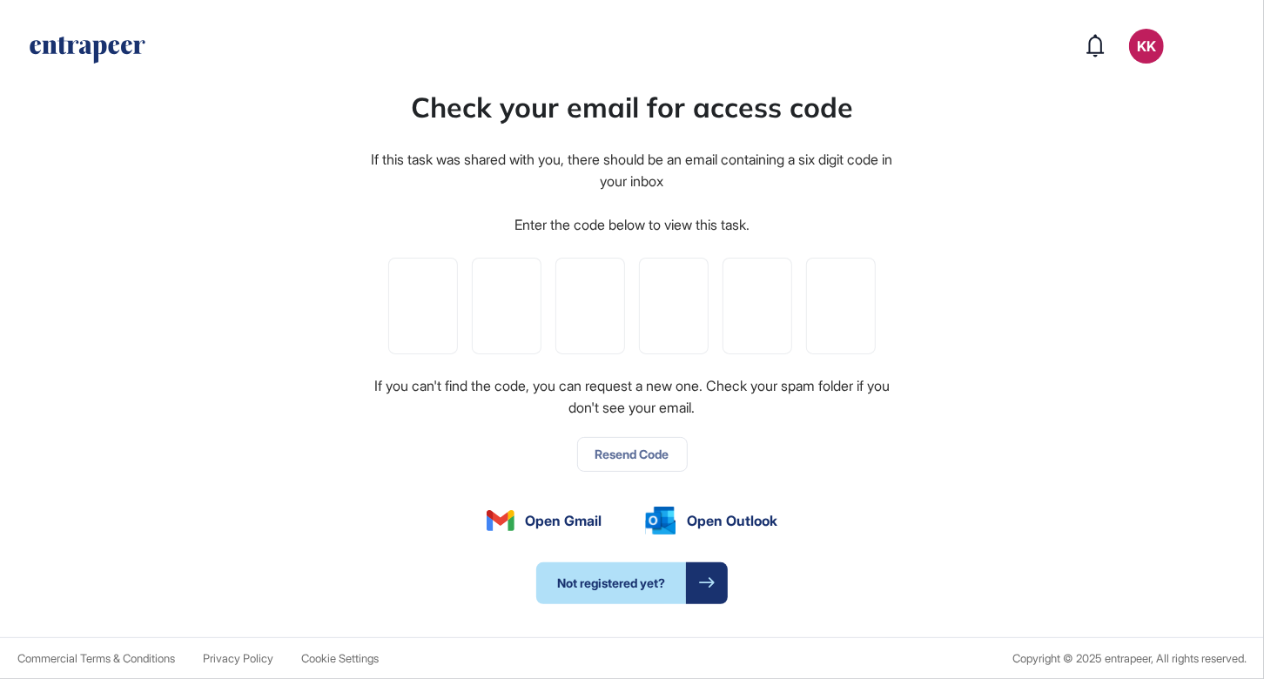
type input "*"
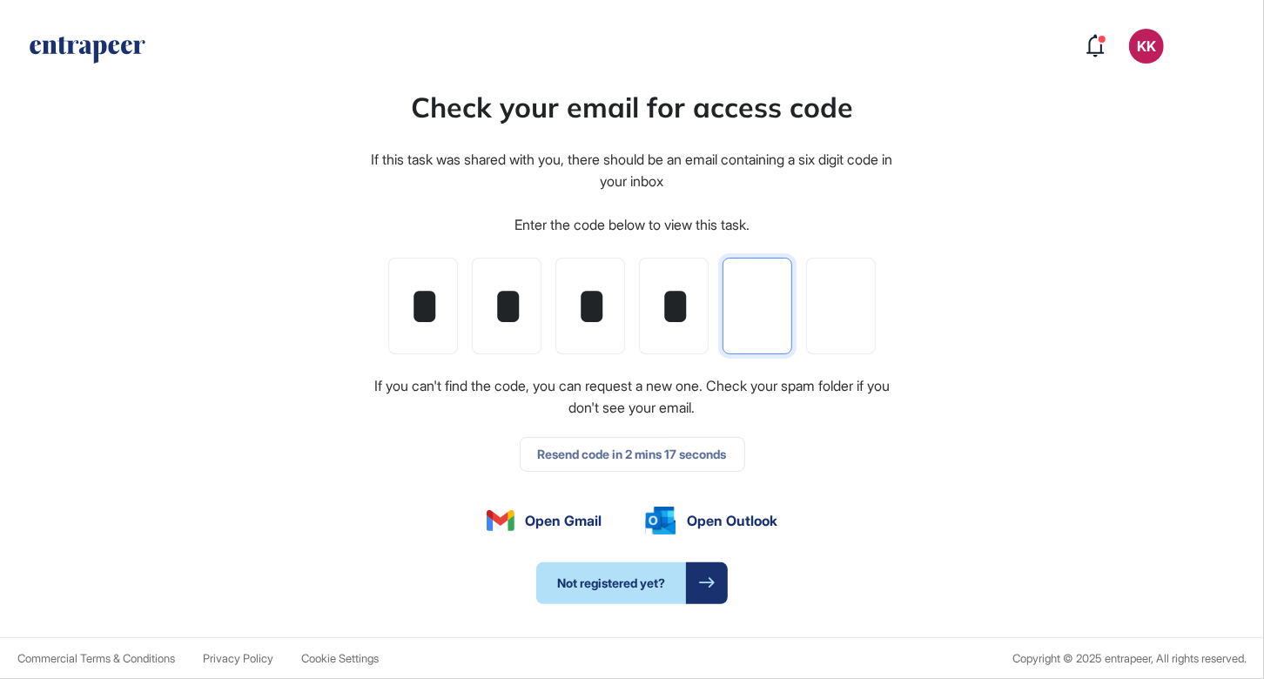
type input "*"
